Goal: Task Accomplishment & Management: Manage account settings

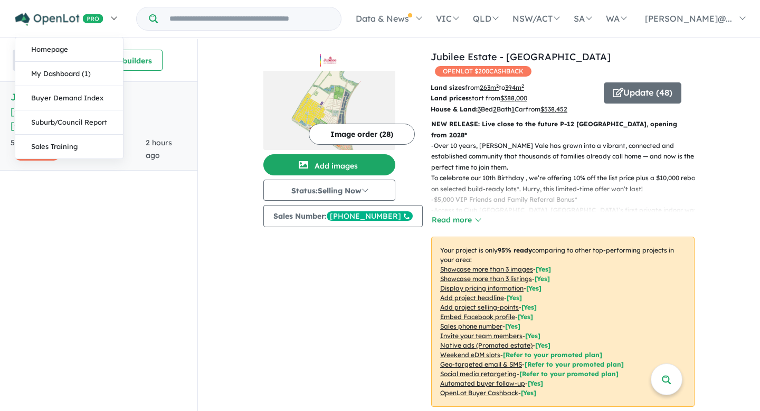
scroll to position [1, 0]
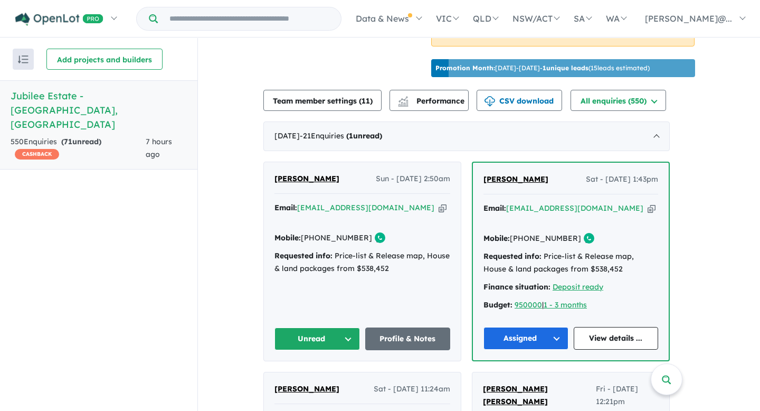
scroll to position [360, 0]
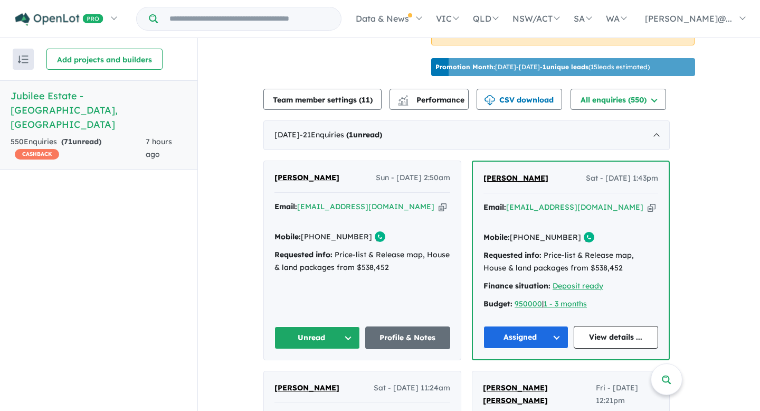
drag, startPoint x: 362, startPoint y: 234, endPoint x: 323, endPoint y: 234, distance: 39.0
click at [323, 234] on link "+61 477 504 125" at bounding box center [336, 236] width 71 height 9
copy link "477 504 125"
click at [438, 202] on icon "button" at bounding box center [442, 206] width 8 height 11
copy link "477 504 125"
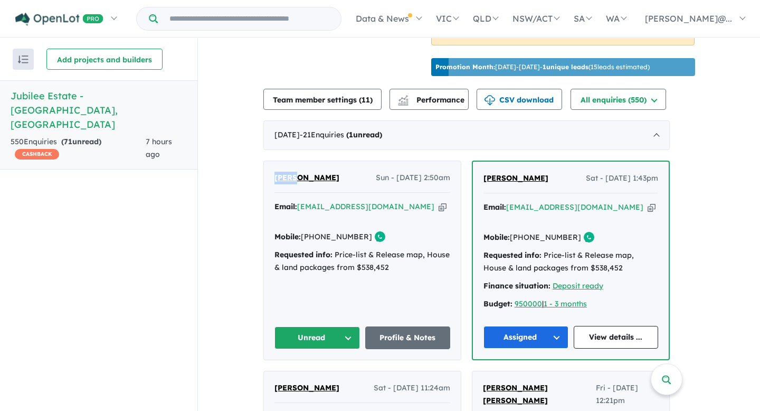
drag, startPoint x: 278, startPoint y: 176, endPoint x: 299, endPoint y: 176, distance: 20.6
click at [299, 176] on div "Paula Martin Sun - 17/08/2025, 2:50am Email: paulalouisemartin9@gmail.com Copie…" at bounding box center [362, 260] width 197 height 198
copy span "Paula"
drag, startPoint x: 330, startPoint y: 175, endPoint x: 305, endPoint y: 176, distance: 25.3
click at [305, 176] on div "Paula Martin Sun - 17/08/2025, 2:50am" at bounding box center [362, 181] width 176 height 21
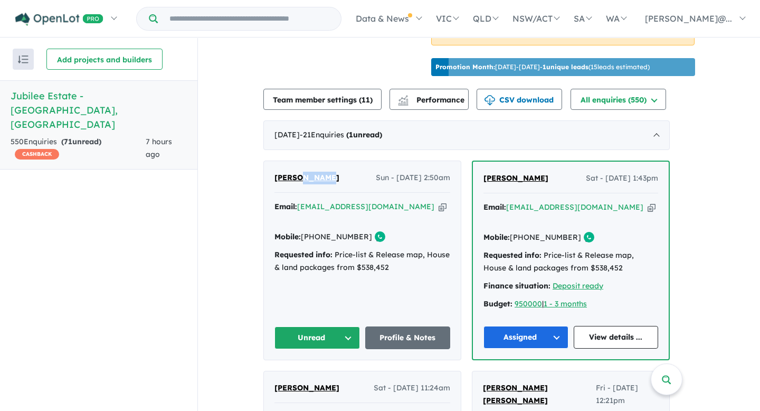
copy span "Martin"
click at [413, 326] on link "Profile & Notes" at bounding box center [407, 337] width 85 height 23
click at [353, 326] on button "Unread" at bounding box center [316, 337] width 85 height 23
click at [347, 375] on button "Assigned" at bounding box center [321, 387] width 92 height 24
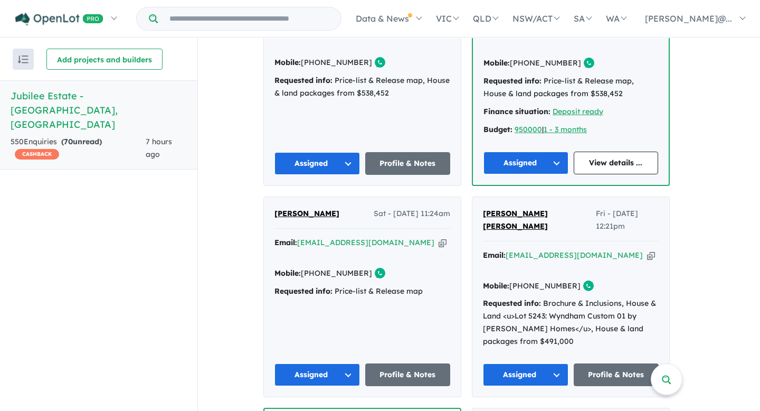
scroll to position [462, 0]
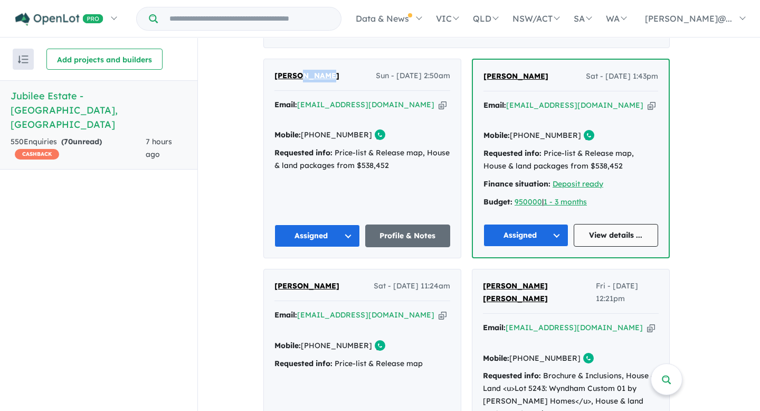
click at [622, 224] on link "View details ..." at bounding box center [616, 235] width 85 height 23
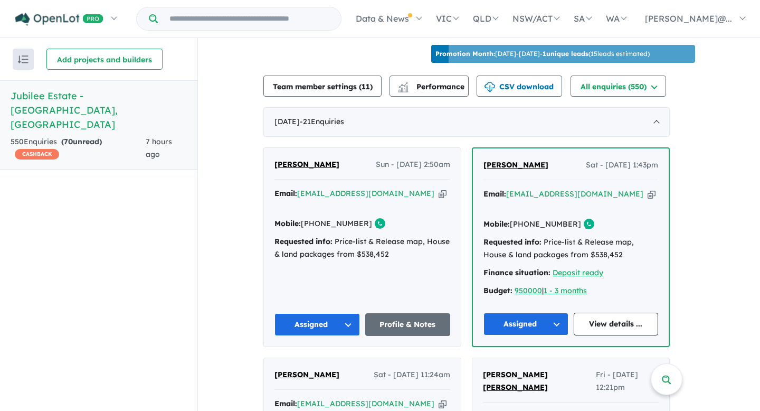
scroll to position [392, 0]
